Goal: Task Accomplishment & Management: Use online tool/utility

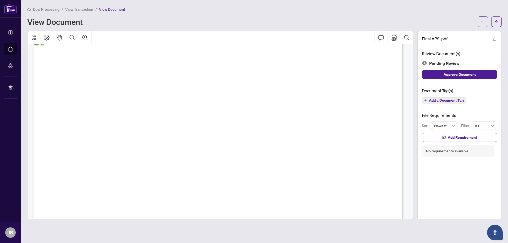
scroll to position [1538, 0]
click at [75, 36] on icon "Zoom Out" at bounding box center [72, 38] width 6 height 6
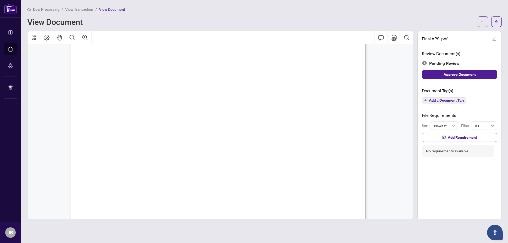
scroll to position [835, 0]
click at [406, 101] on span "Add a Document Tag" at bounding box center [446, 101] width 35 height 4
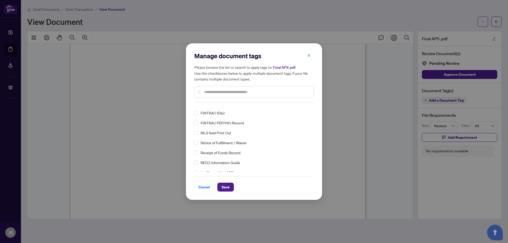
scroll to position [65, 0]
click at [244, 91] on input "text" at bounding box center [256, 92] width 105 height 6
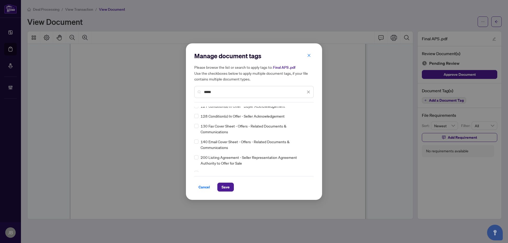
scroll to position [0, 0]
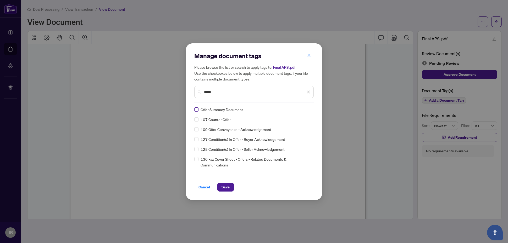
type input "*****"
click at [307, 109] on icon at bounding box center [308, 110] width 3 height 2
click at [288, 136] on div "Approved" at bounding box center [287, 135] width 33 height 6
drag, startPoint x: 227, startPoint y: 186, endPoint x: 223, endPoint y: 200, distance: 14.9
click at [226, 188] on span "Save" at bounding box center [225, 187] width 8 height 8
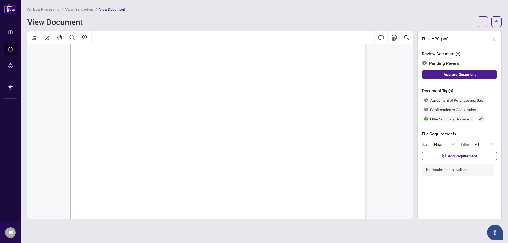
scroll to position [4920, 0]
drag, startPoint x: 481, startPoint y: 120, endPoint x: 483, endPoint y: 136, distance: 16.7
click at [406, 120] on icon "button" at bounding box center [480, 119] width 3 height 3
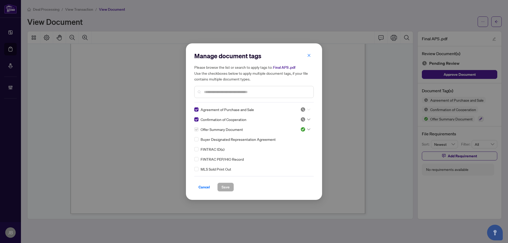
click at [308, 109] on icon at bounding box center [308, 110] width 3 height 2
click at [291, 134] on div "Approved" at bounding box center [287, 135] width 33 height 6
click at [308, 119] on icon at bounding box center [308, 120] width 3 height 2
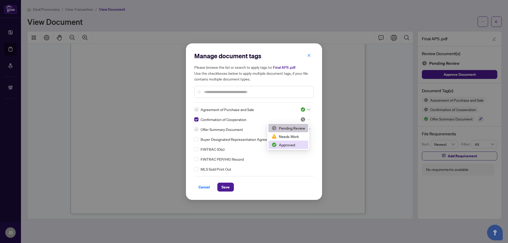
drag, startPoint x: 296, startPoint y: 148, endPoint x: 270, endPoint y: 116, distance: 40.7
click at [296, 148] on div "Approved" at bounding box center [288, 145] width 40 height 8
click at [249, 93] on input "text" at bounding box center [256, 92] width 105 height 6
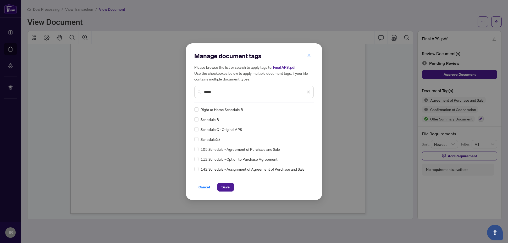
type input "*****"
click at [308, 107] on div at bounding box center [305, 109] width 10 height 5
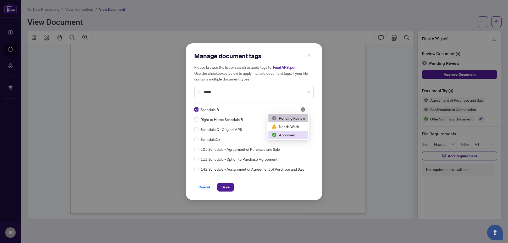
click at [295, 134] on div "Approved" at bounding box center [287, 135] width 33 height 6
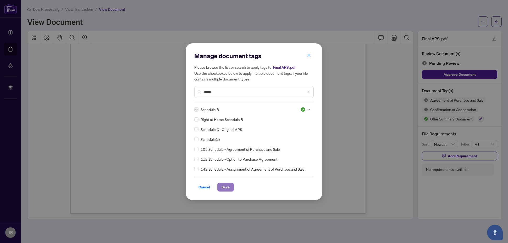
drag, startPoint x: 223, startPoint y: 187, endPoint x: 230, endPoint y: 191, distance: 7.0
click at [225, 188] on span "Save" at bounding box center [225, 187] width 8 height 8
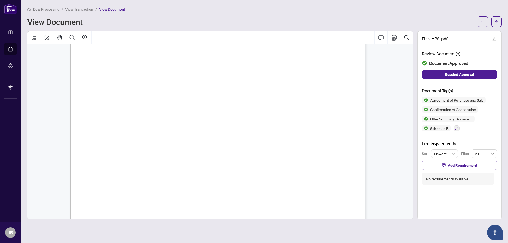
scroll to position [4724, 0]
